Goal: Complete application form

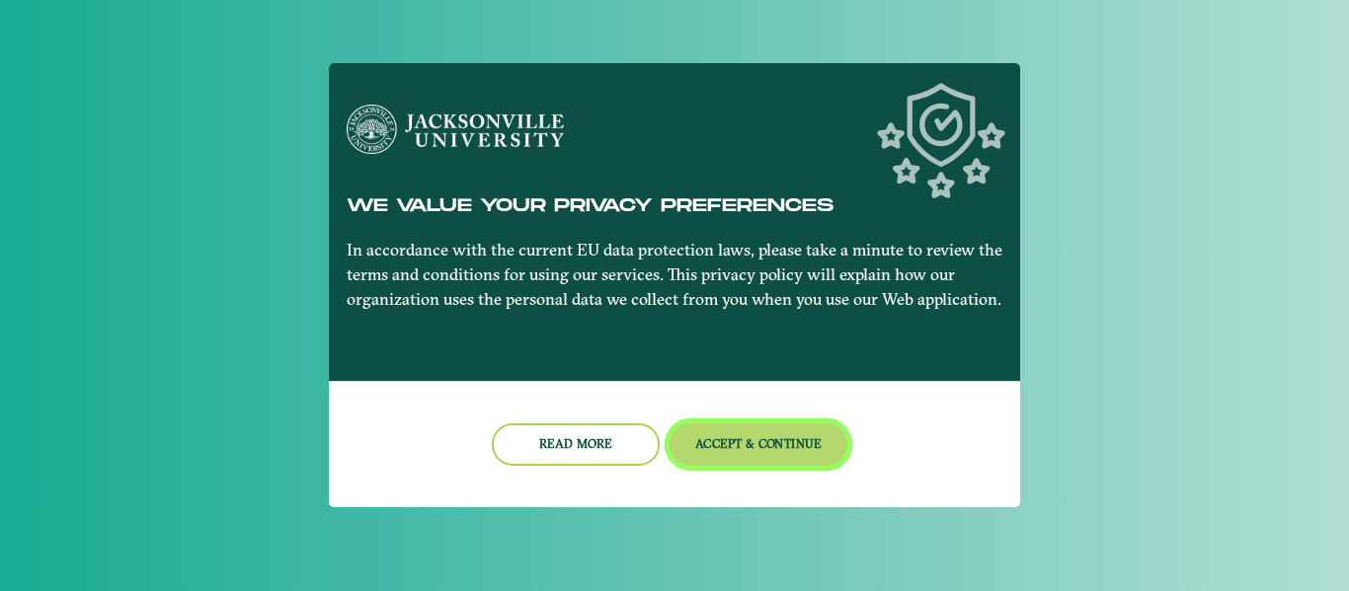
click at [751, 442] on button "Accept & Continue" at bounding box center [759, 445] width 179 height 42
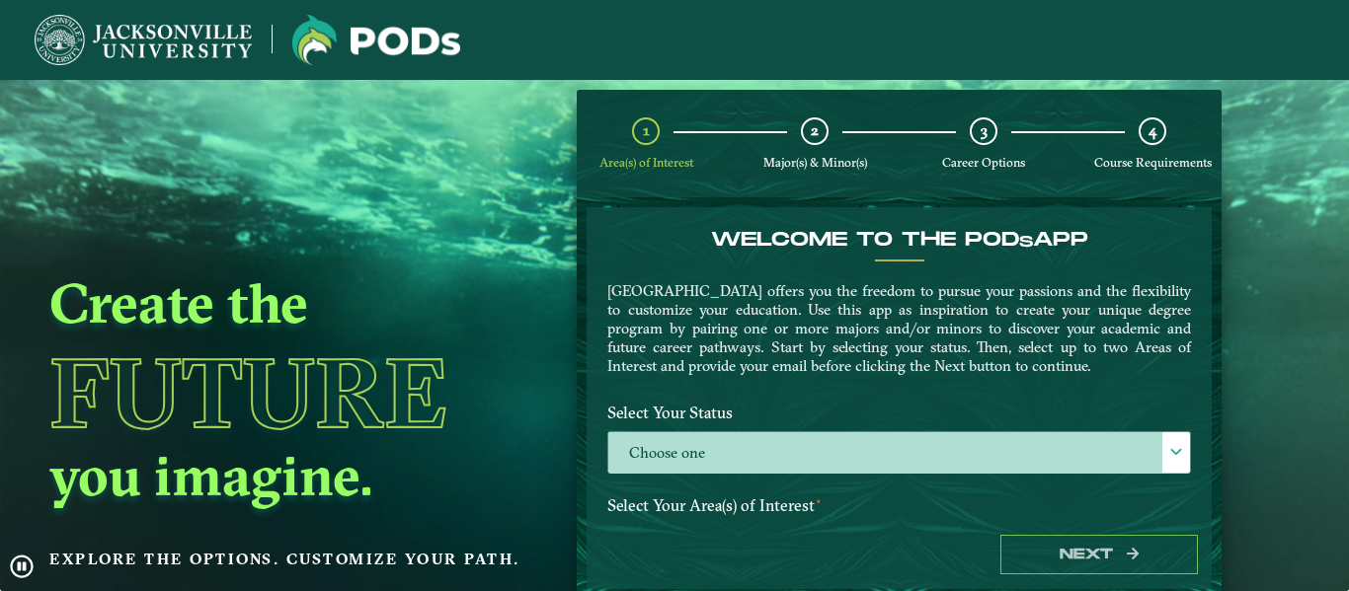
click at [796, 440] on label "Choose one" at bounding box center [899, 454] width 582 height 42
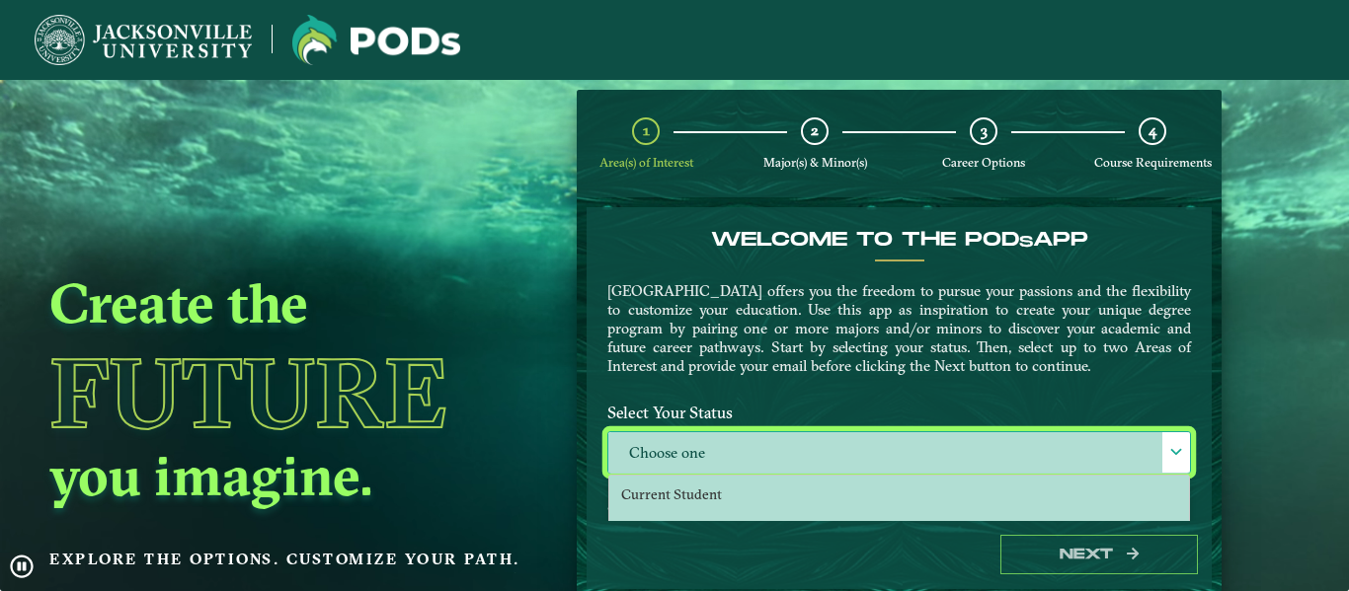
scroll to position [11, 91]
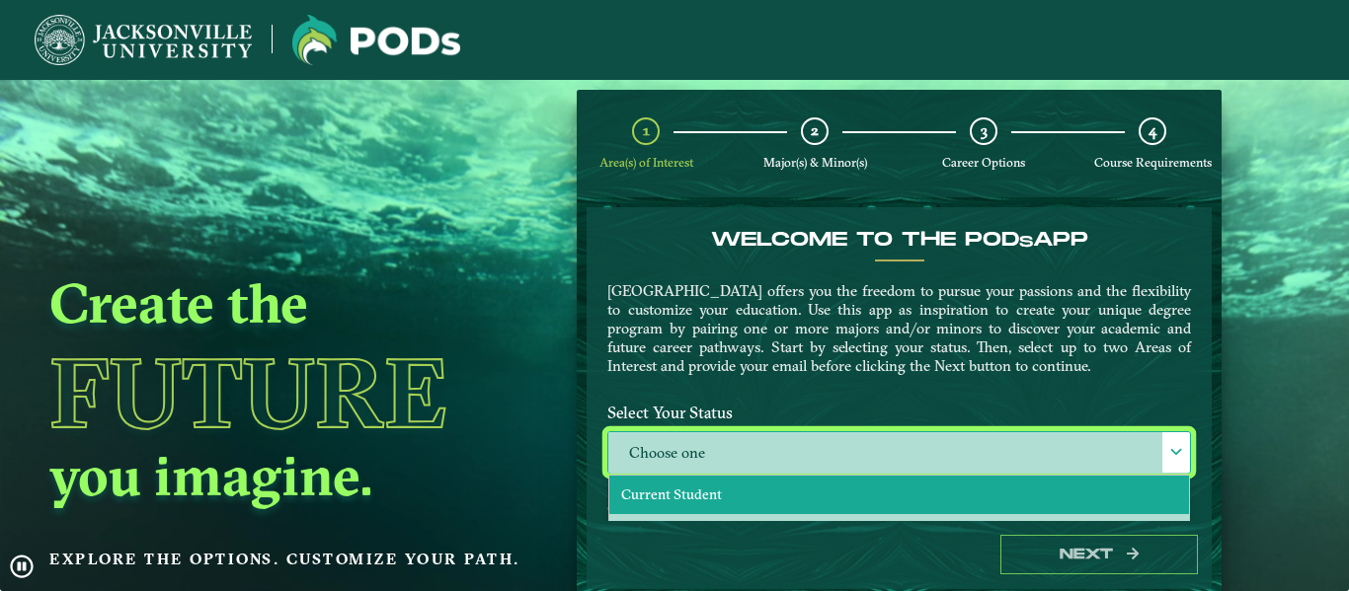
click at [691, 494] on span "Current Student" at bounding box center [671, 495] width 101 height 18
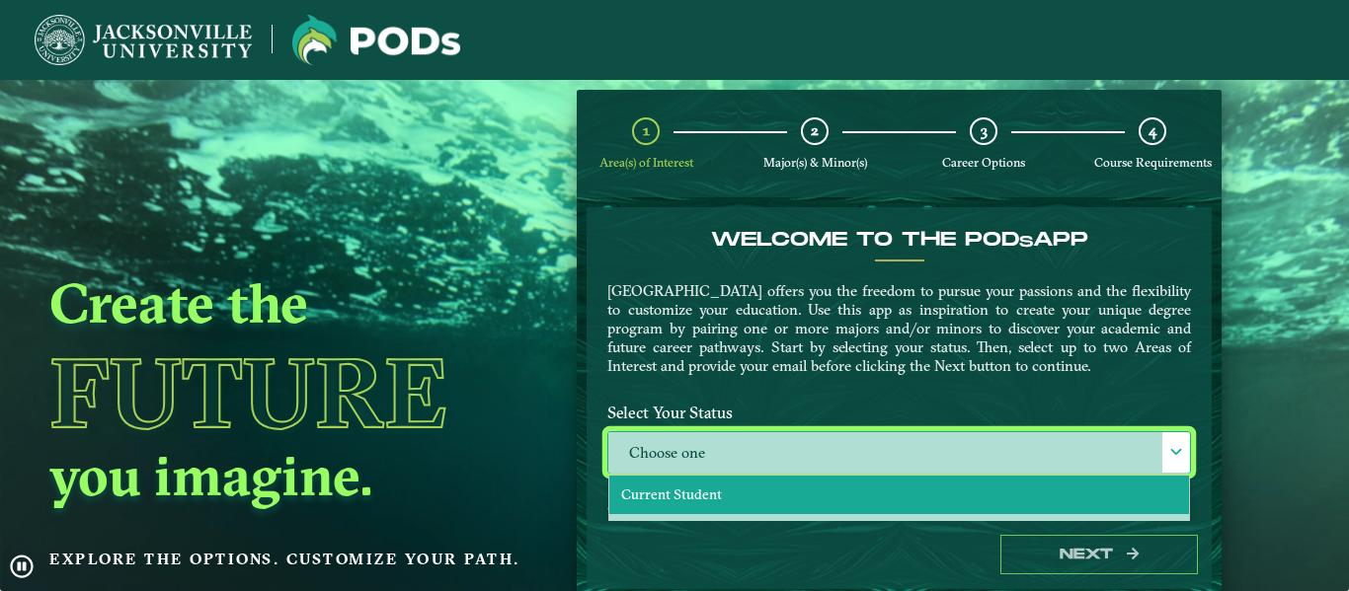
select select "[object Object]"
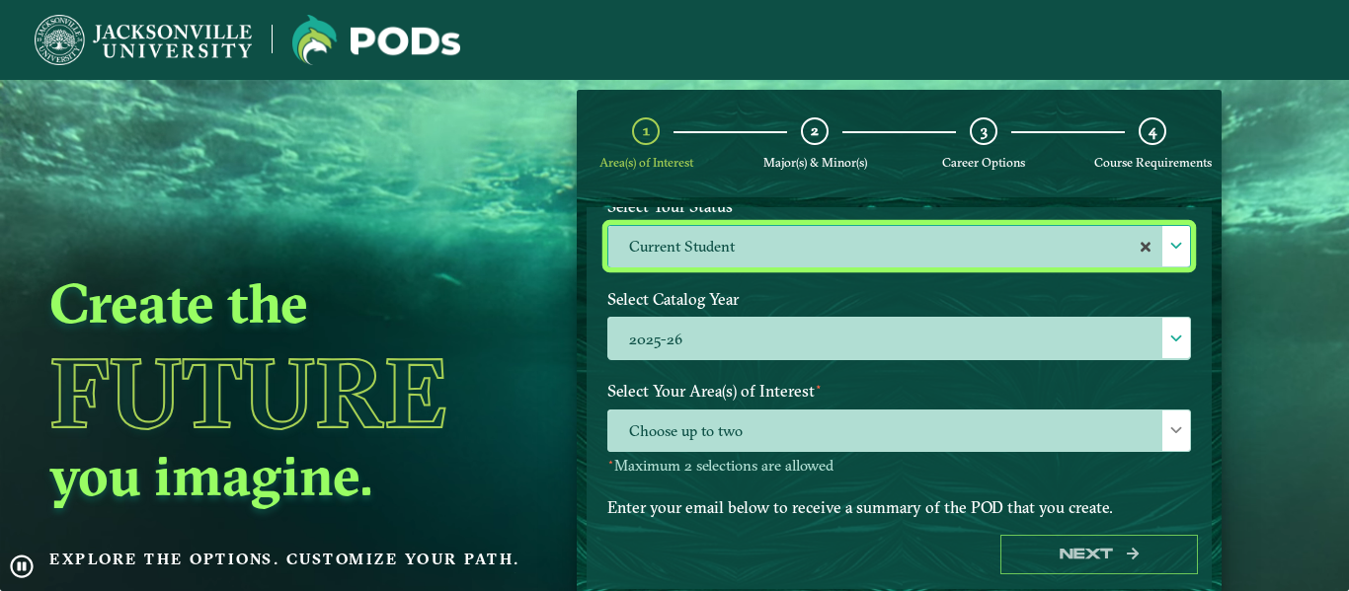
scroll to position [230, 0]
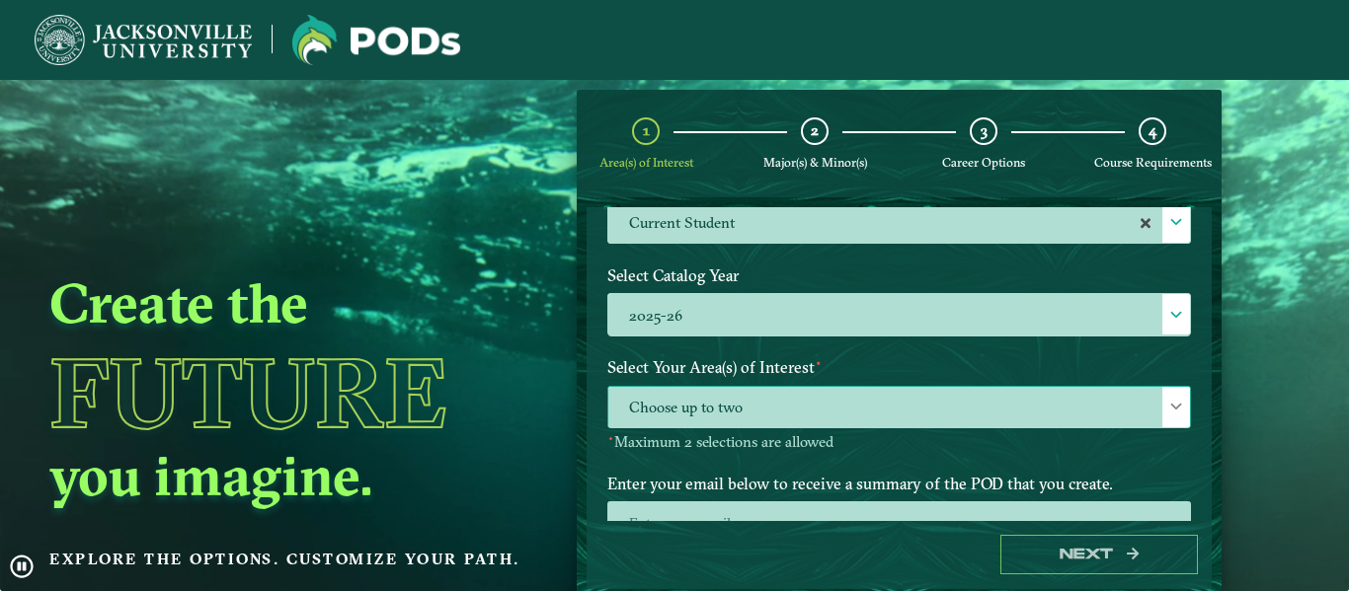
click at [700, 415] on span "Choose up to two" at bounding box center [899, 408] width 582 height 42
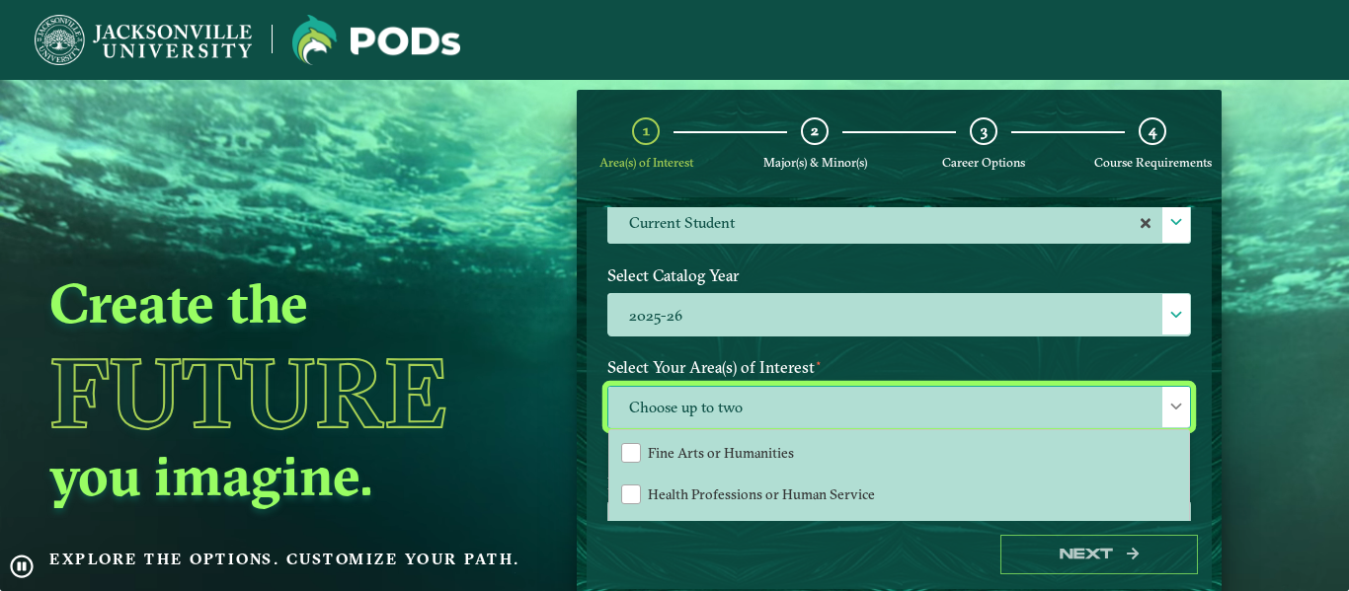
scroll to position [330, 0]
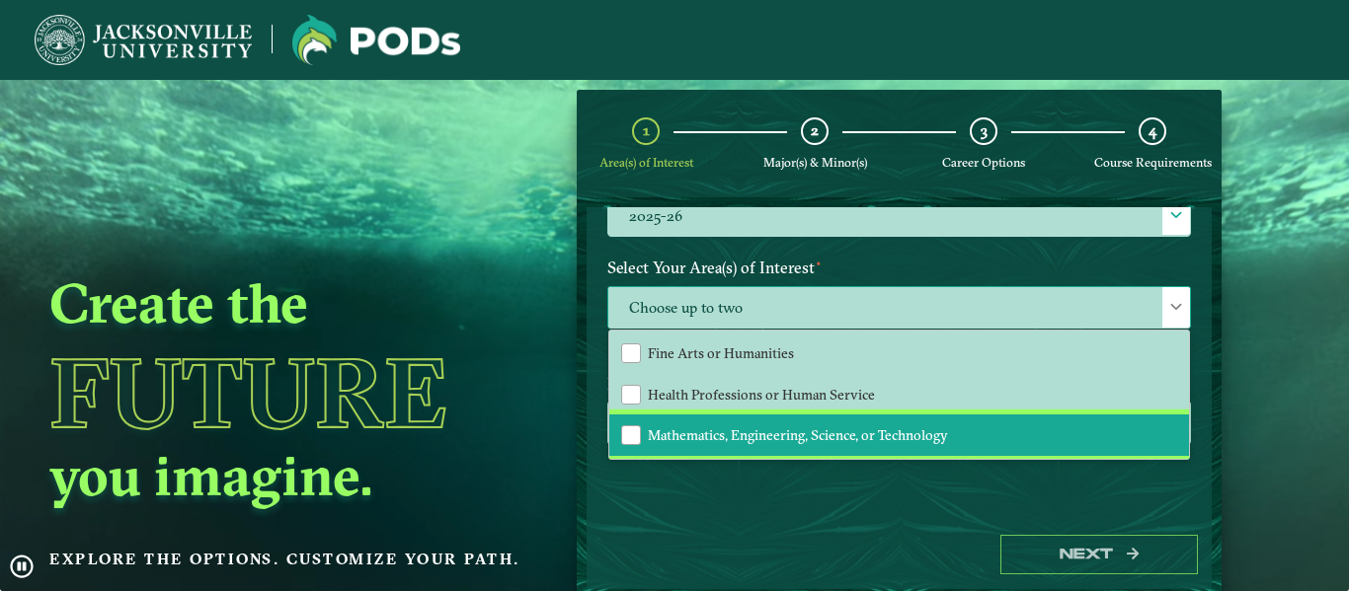
click at [714, 433] on span "Mathematics, Engineering, Science, or Technology" at bounding box center [798, 436] width 300 height 18
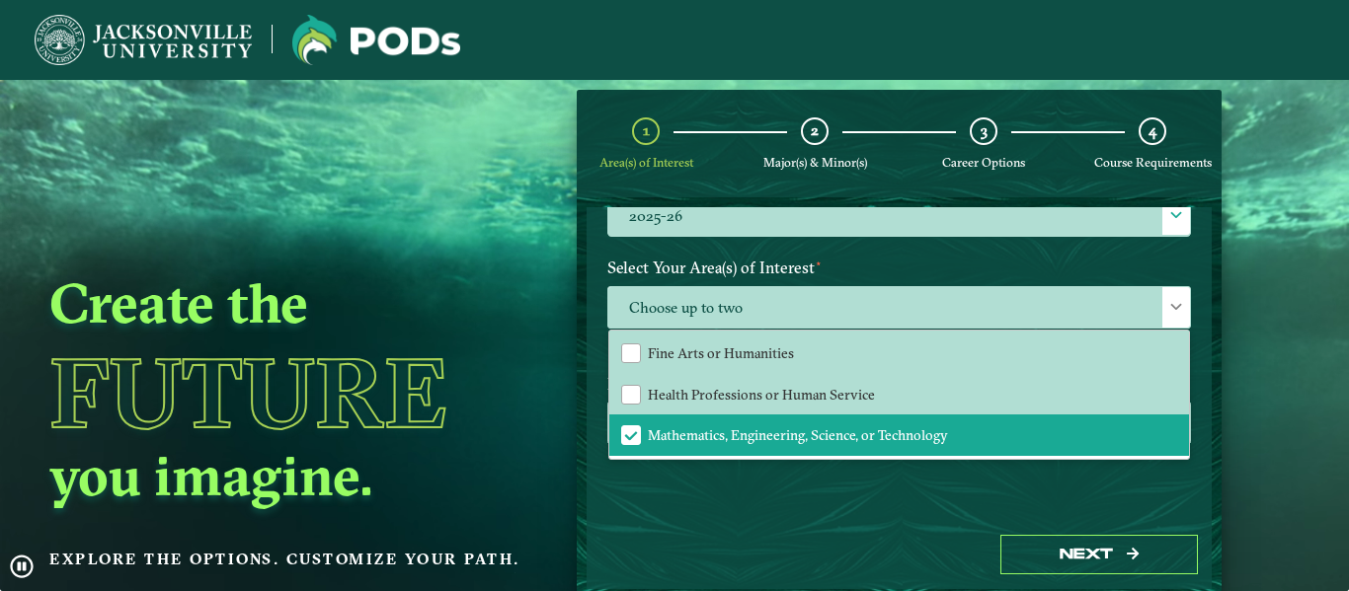
click at [713, 498] on div "Welcome to the POD s app [GEOGRAPHIC_DATA] offers you the freedom to pursue you…" at bounding box center [899, 363] width 625 height 313
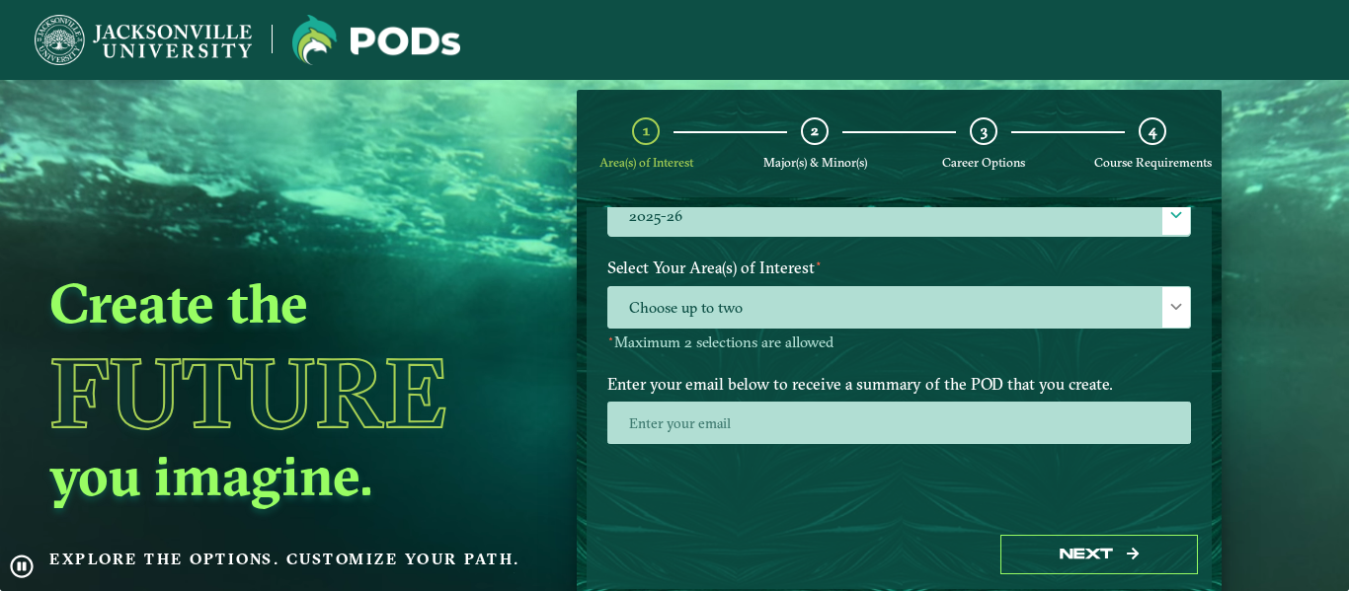
scroll to position [77, 0]
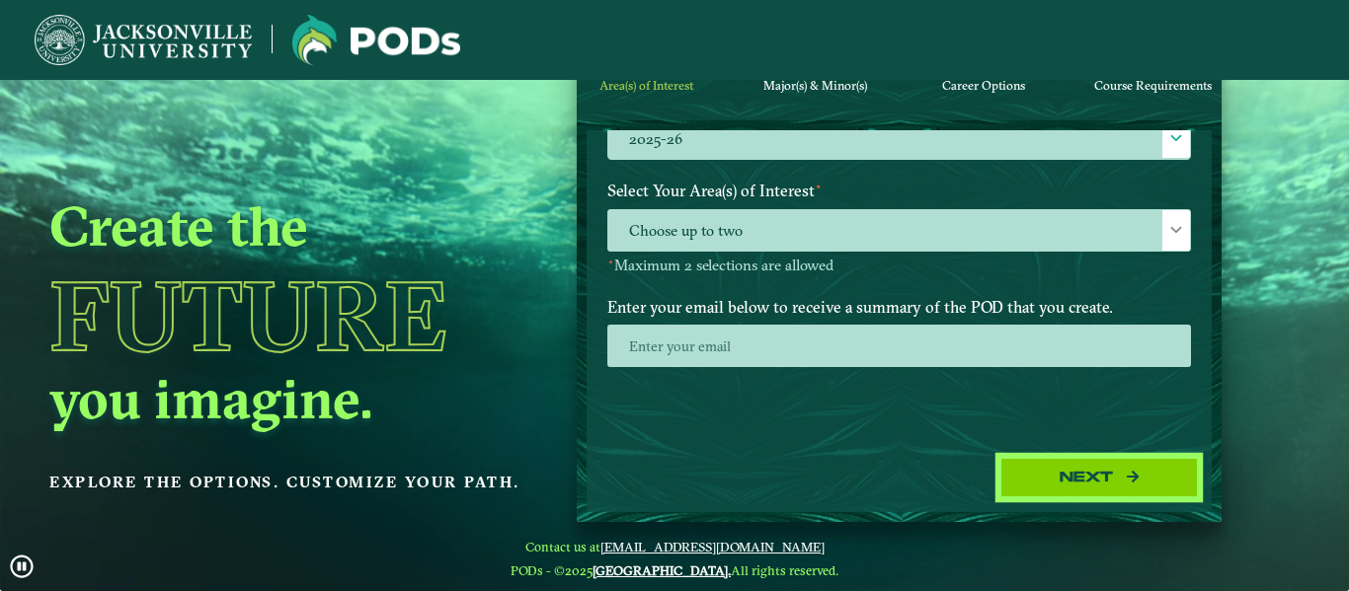
click at [1057, 459] on button "Next" at bounding box center [1098, 478] width 197 height 40
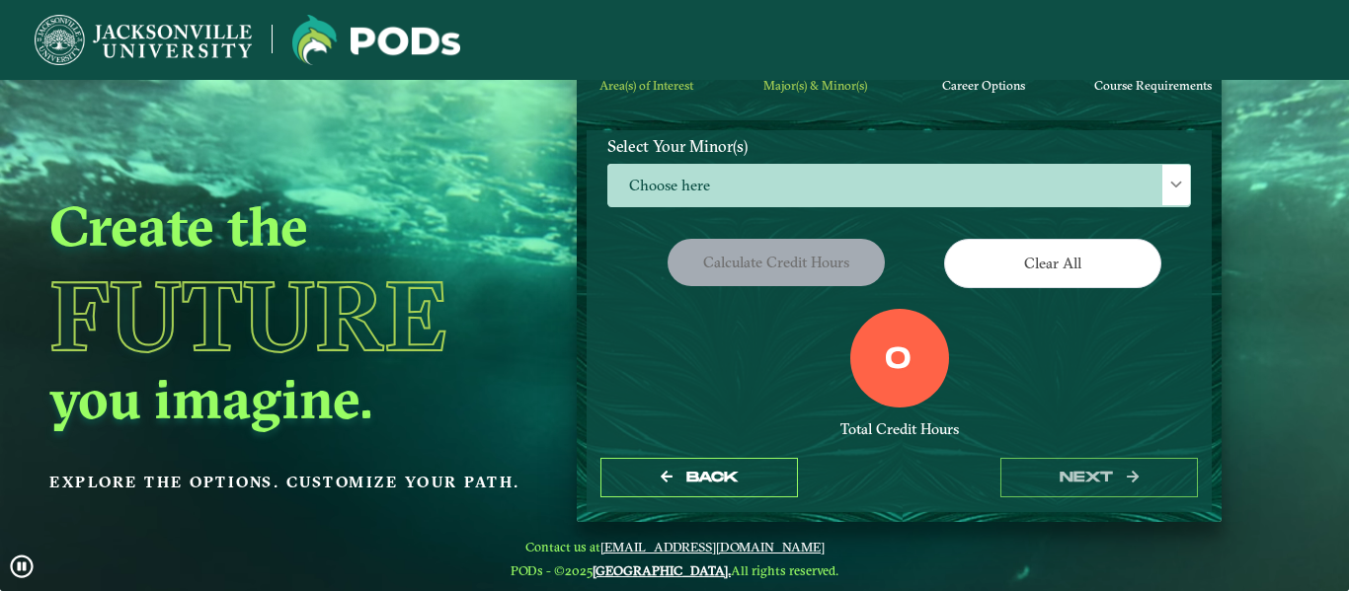
scroll to position [133, 0]
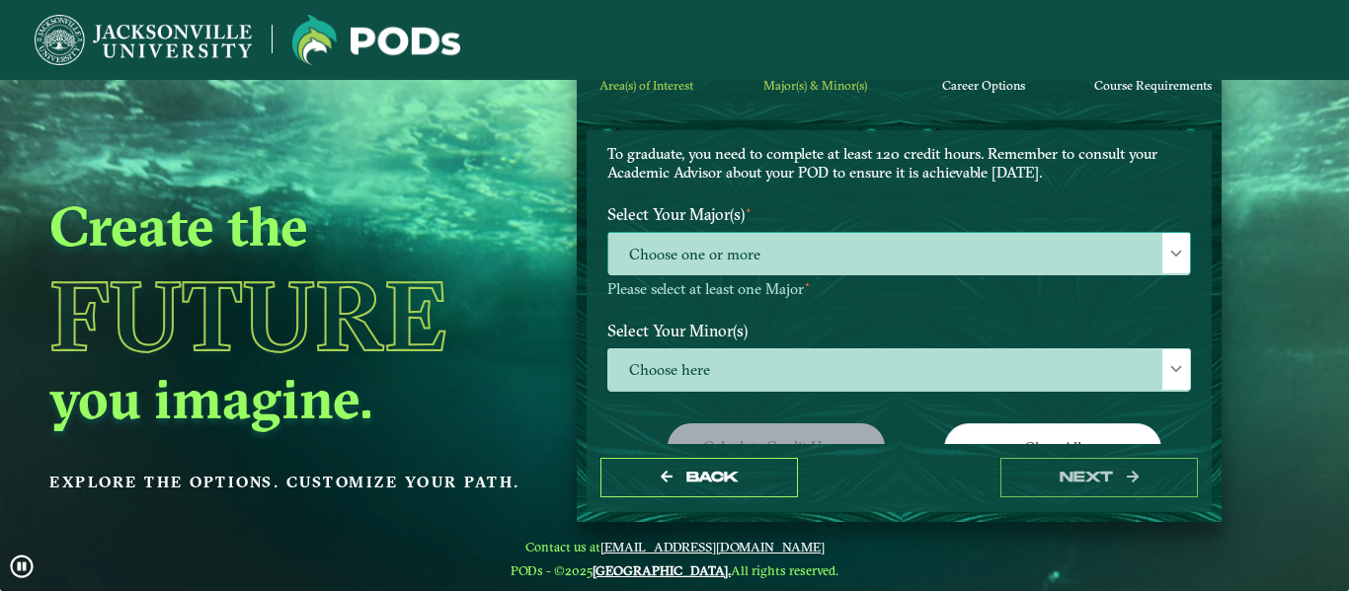
click at [849, 250] on span "Choose one or more" at bounding box center [899, 254] width 582 height 42
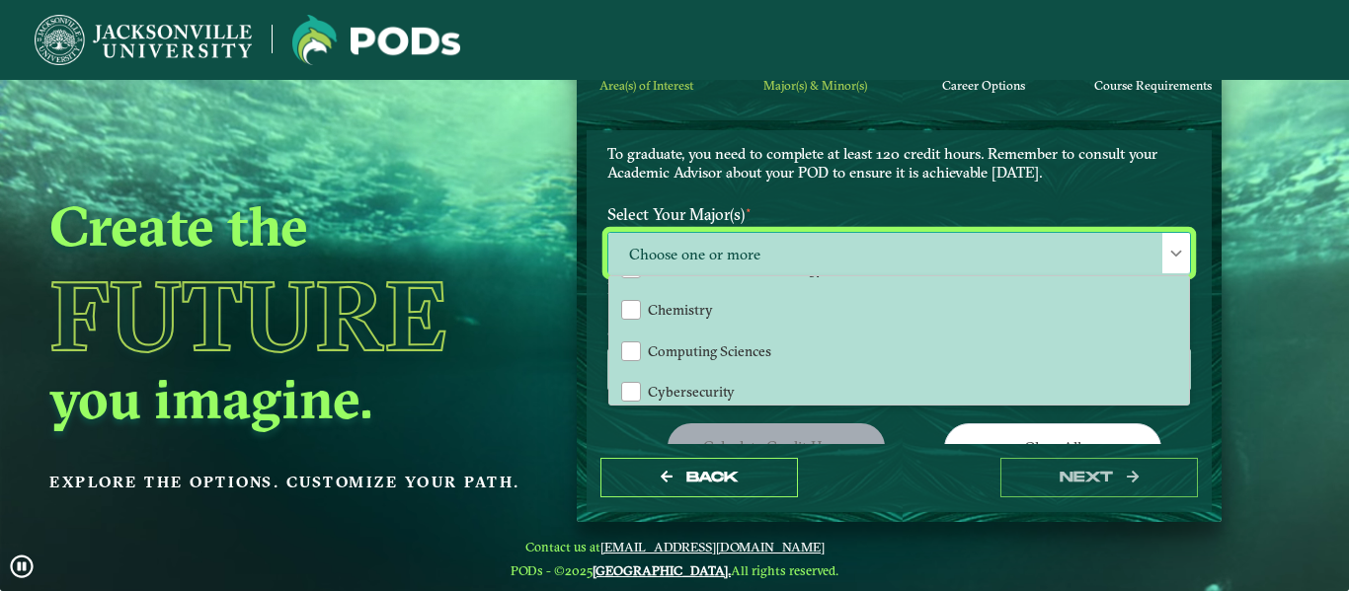
scroll to position [154, 0]
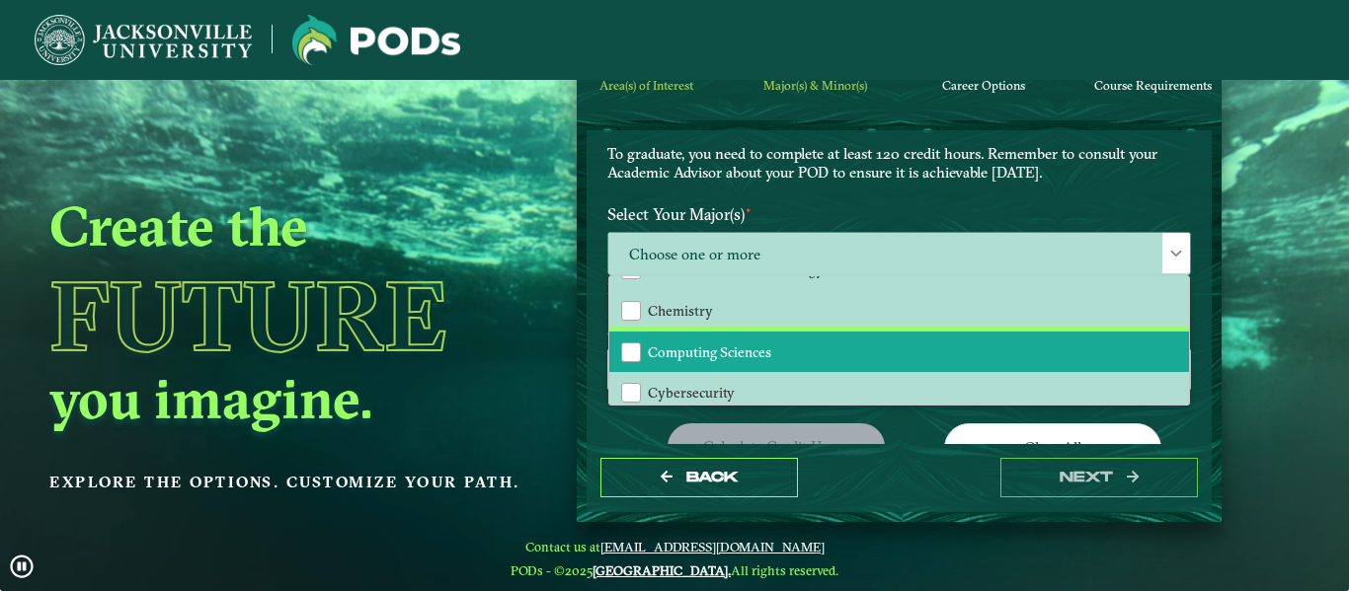
click at [704, 361] on li "Computing Sciences" at bounding box center [899, 352] width 580 height 41
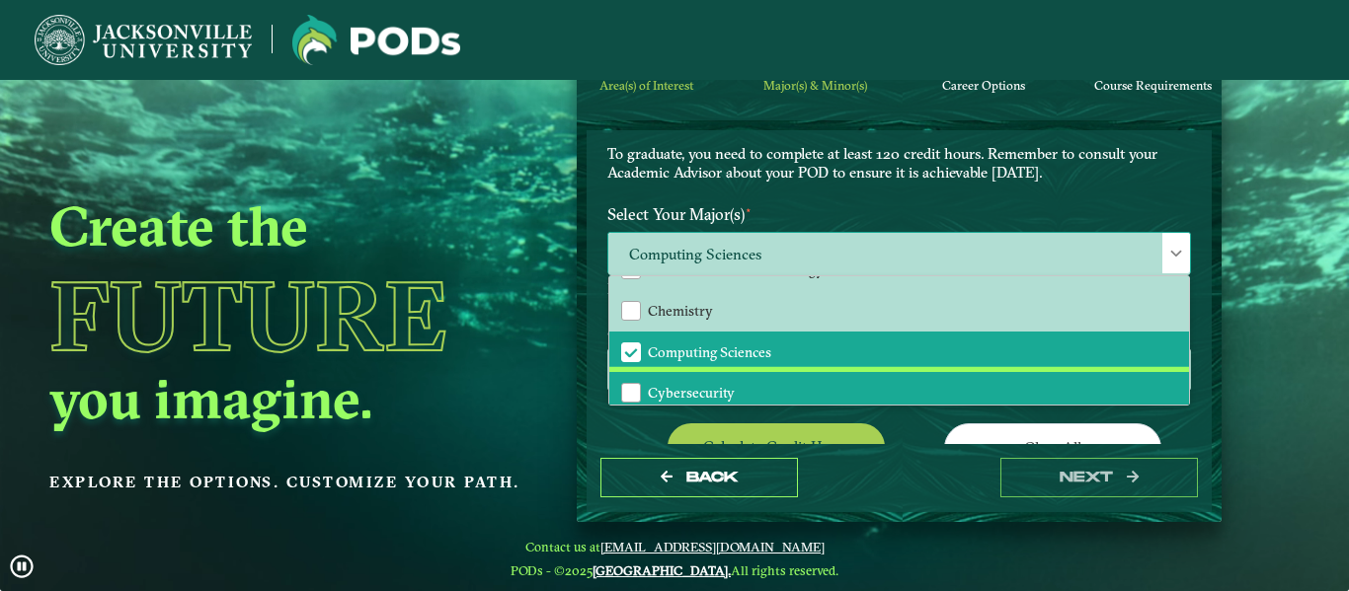
click at [677, 391] on span "Cybersecurity" at bounding box center [691, 393] width 87 height 18
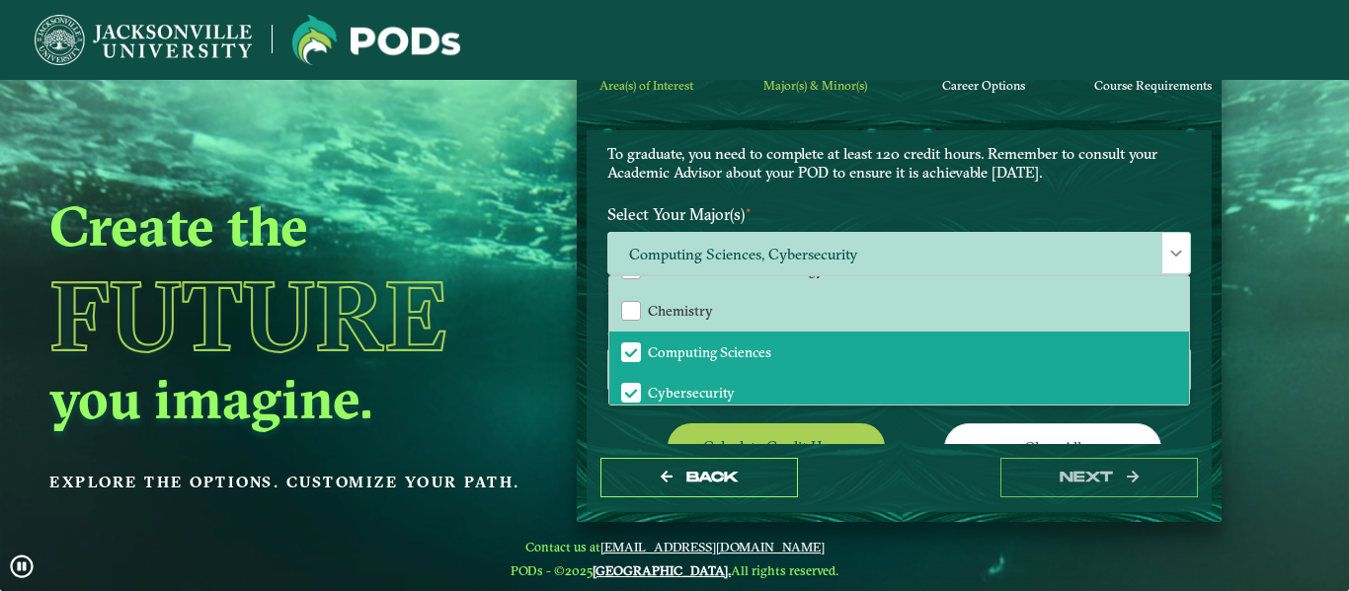
click at [629, 422] on div "EXPLORE OUR PROGRAMS Choose your major(s) and minor(s) in the dropdown windows …" at bounding box center [899, 339] width 584 height 643
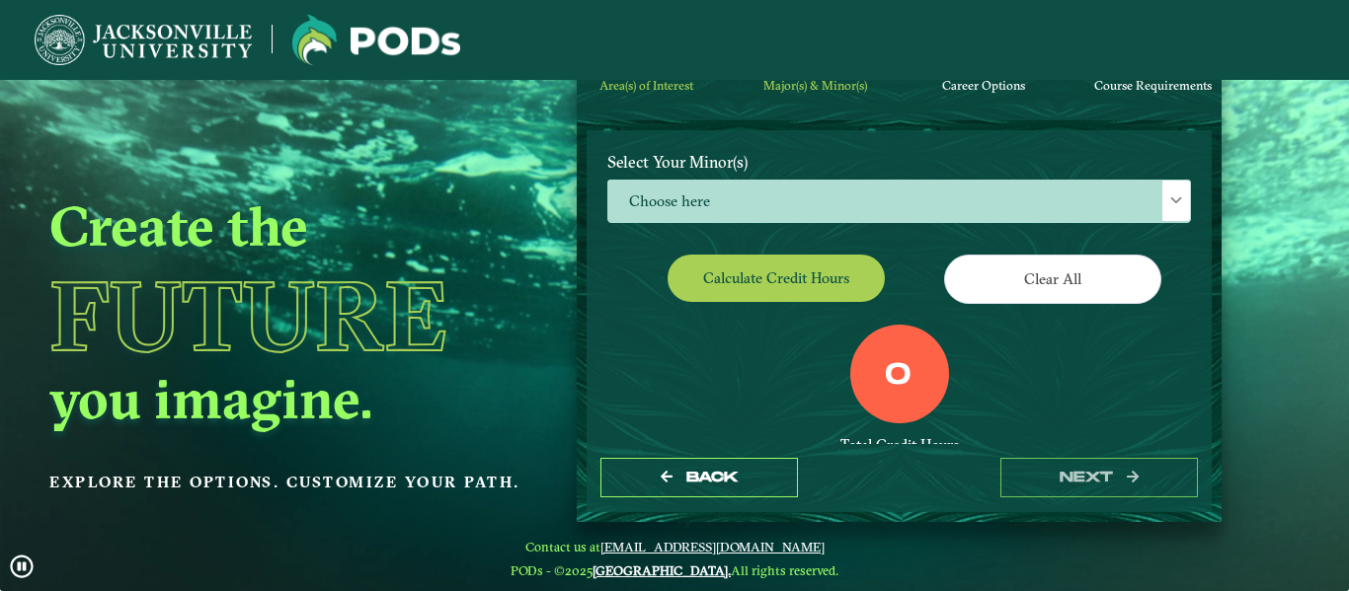
scroll to position [308, 0]
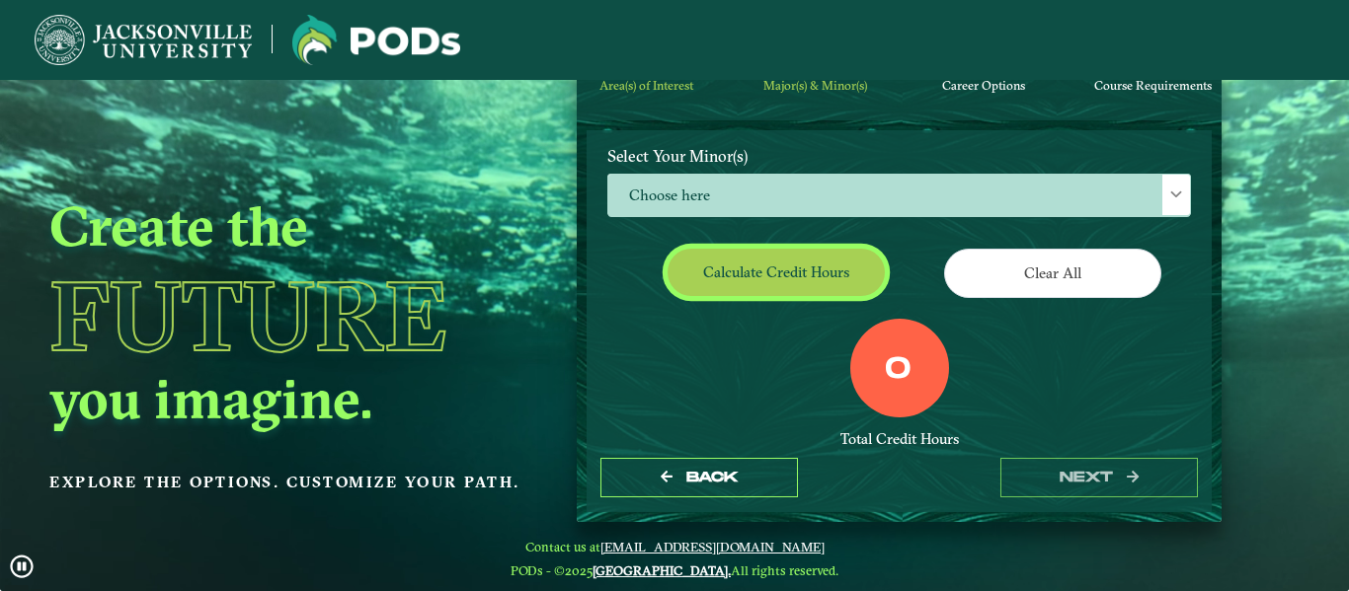
click at [776, 260] on button "Calculate credit hours" at bounding box center [776, 272] width 217 height 46
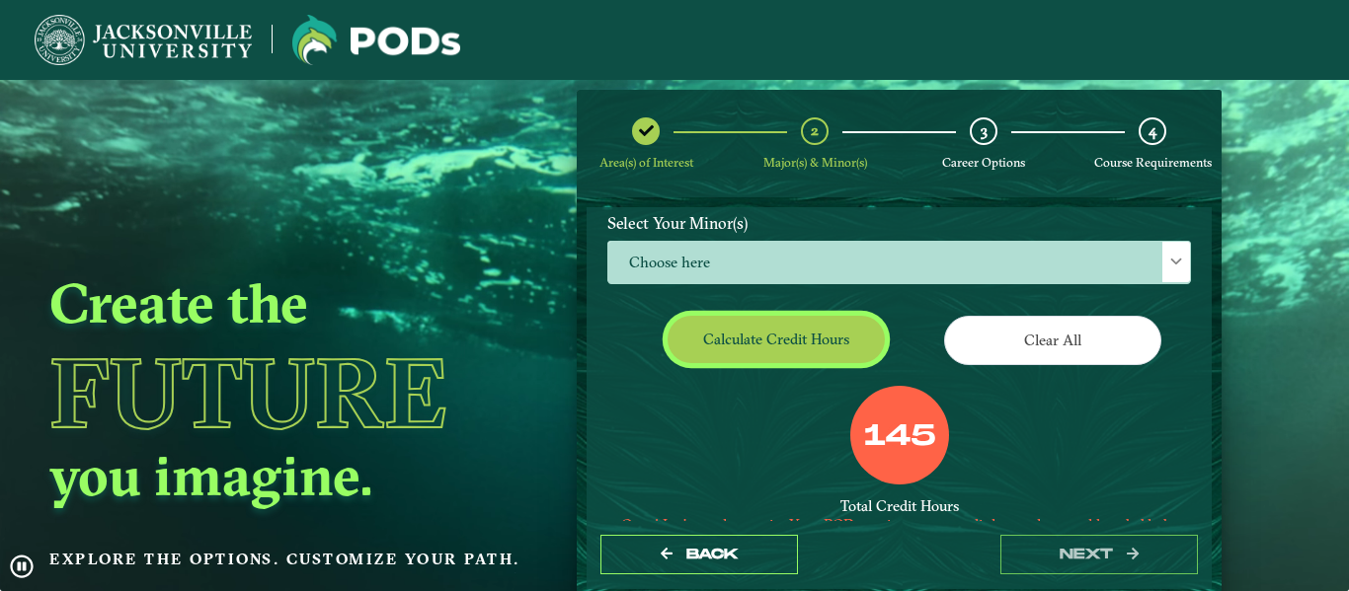
scroll to position [450, 0]
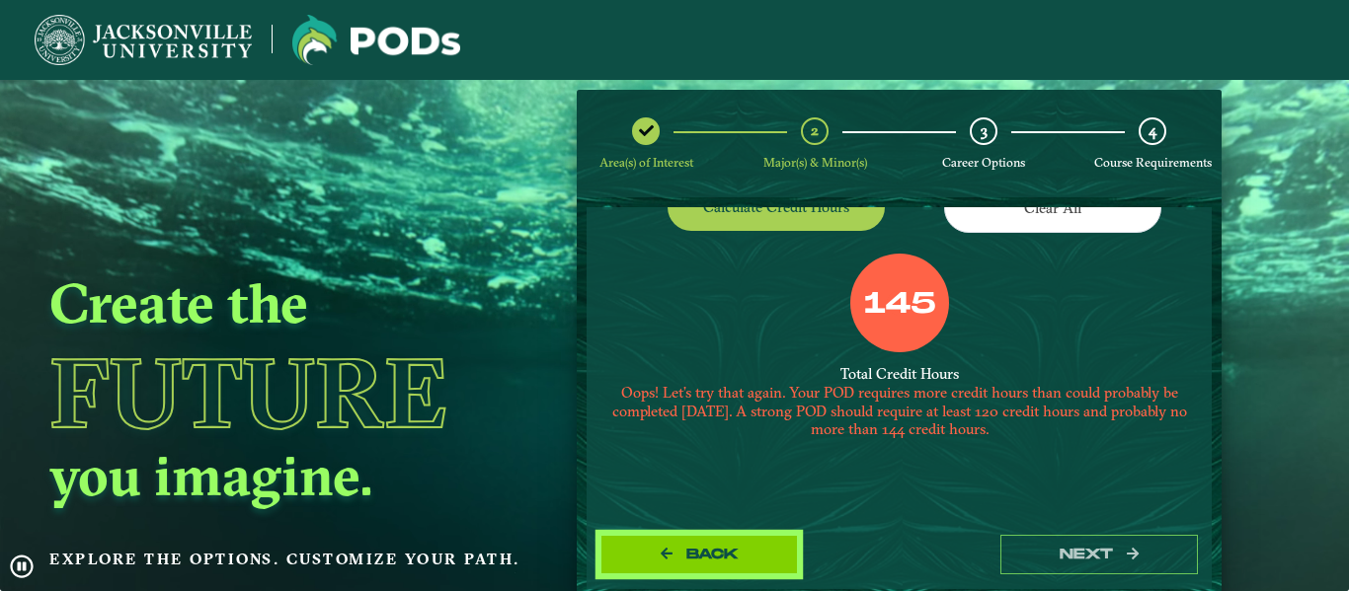
click at [711, 554] on span "Back" at bounding box center [712, 554] width 52 height 17
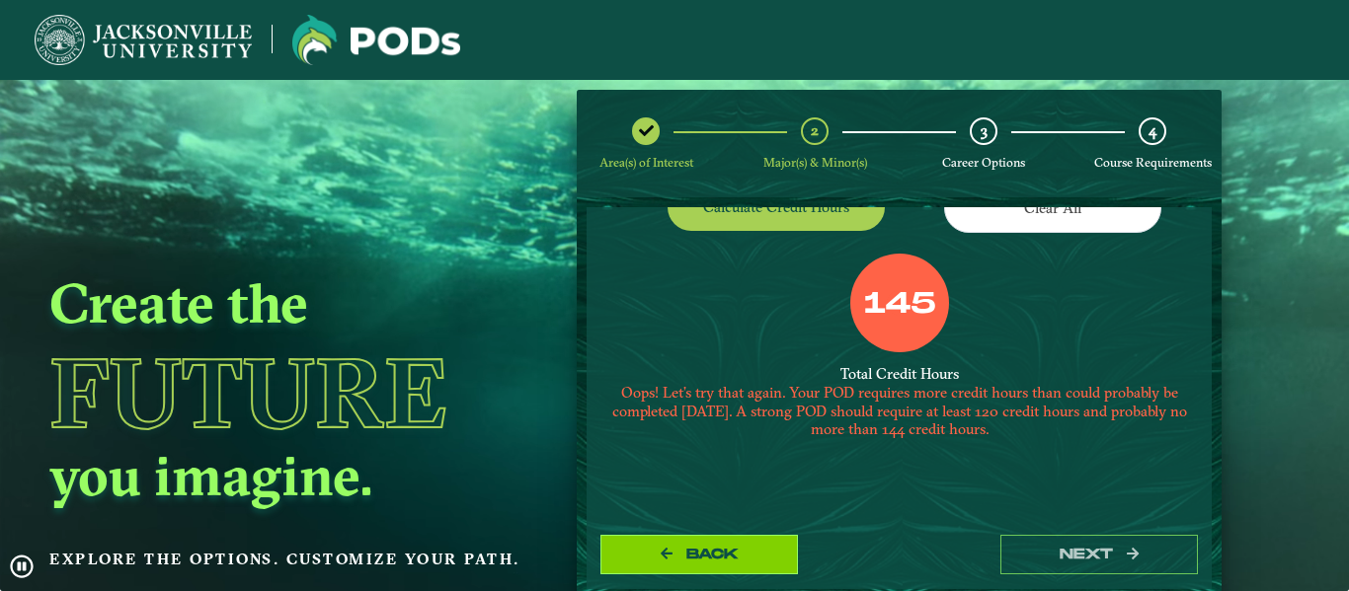
select select "[object Object]"
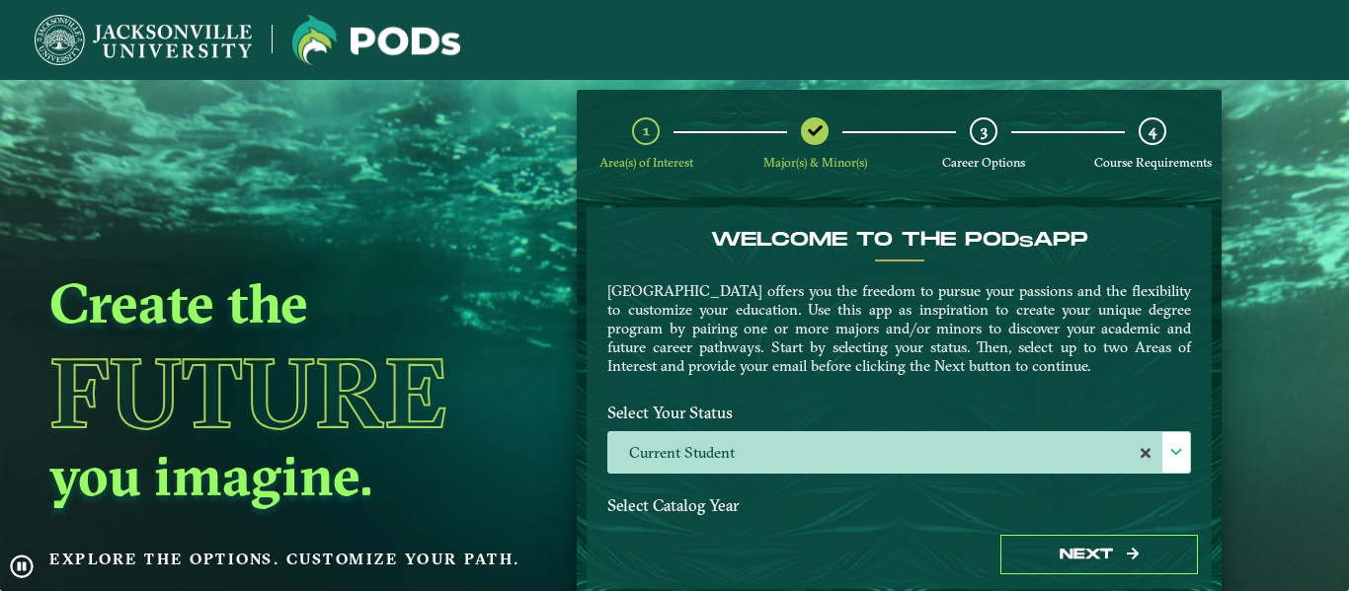
click at [471, 362] on h1 "Future" at bounding box center [289, 393] width 481 height 97
